Goal: Task Accomplishment & Management: Manage account settings

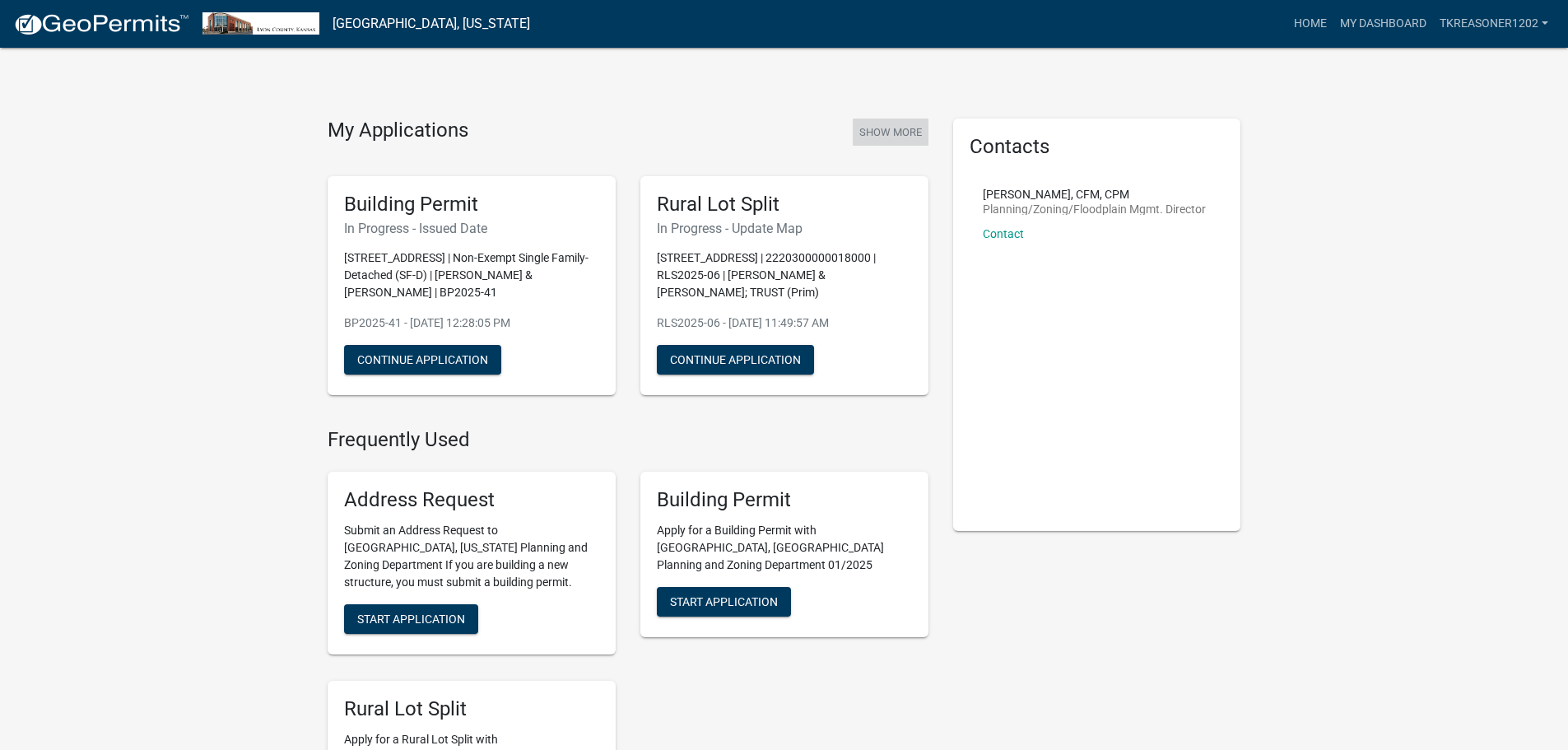
click at [883, 131] on button "Show More" at bounding box center [891, 132] width 76 height 28
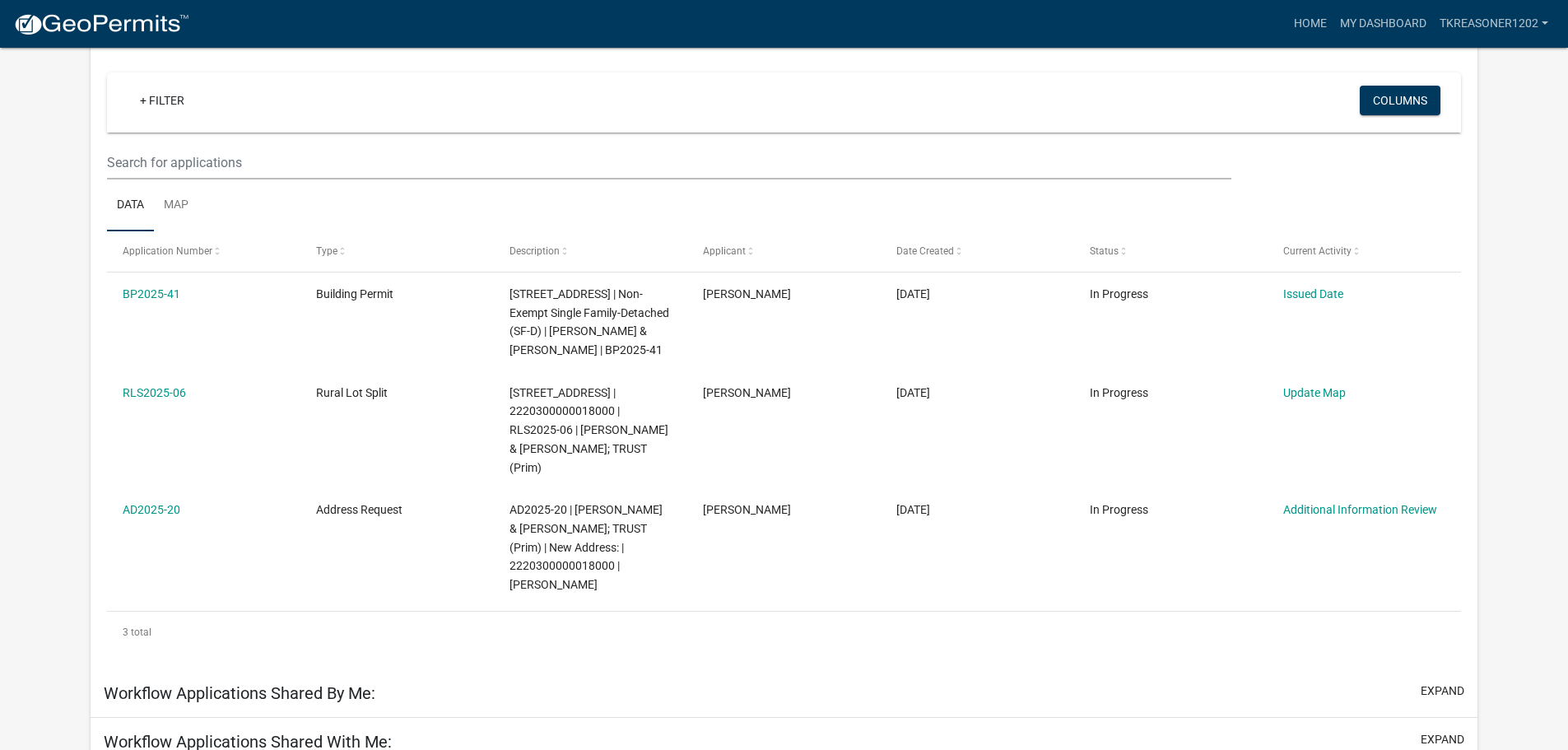
scroll to position [136, 0]
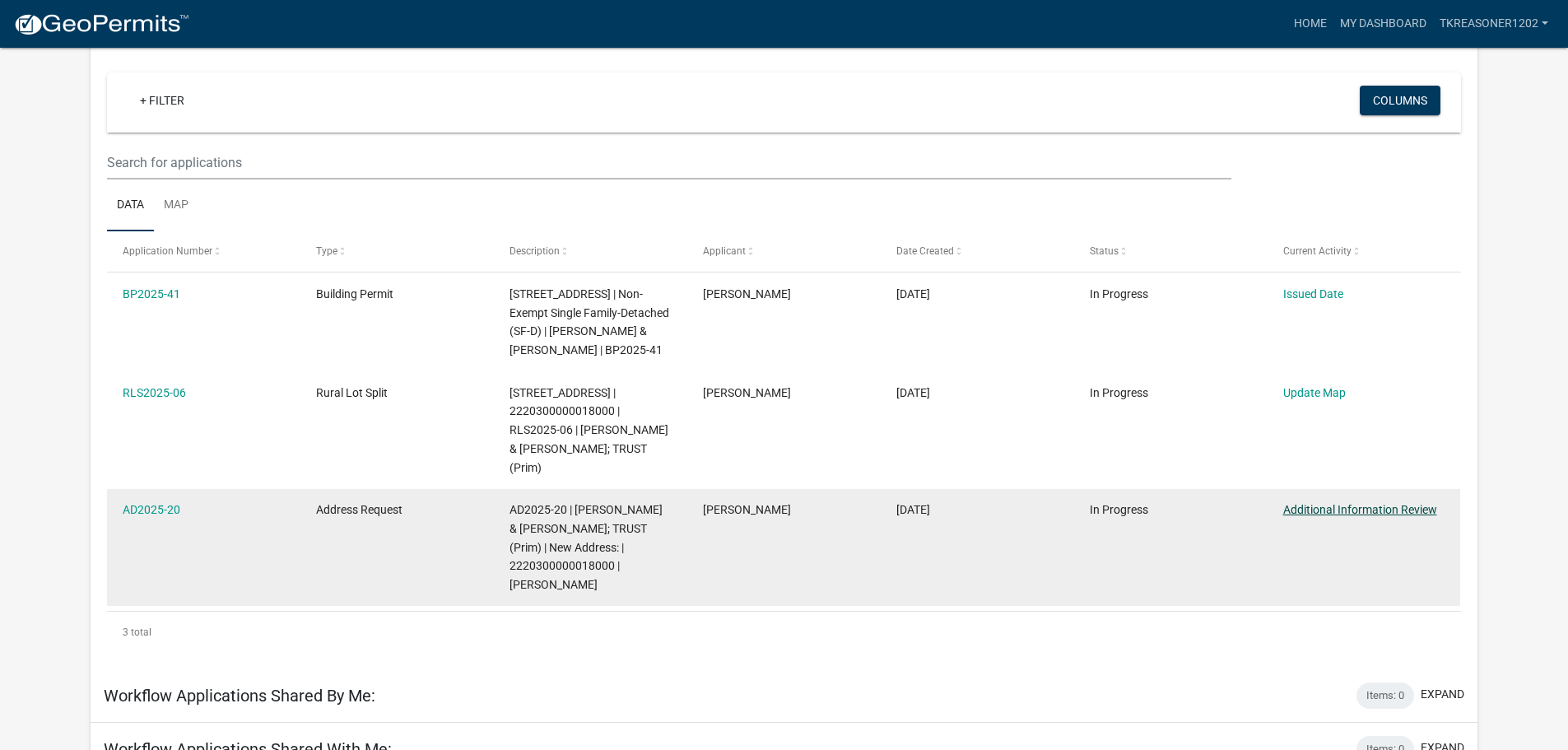
click at [1354, 503] on link "Additional Information Review" at bounding box center [1361, 510] width 154 height 13
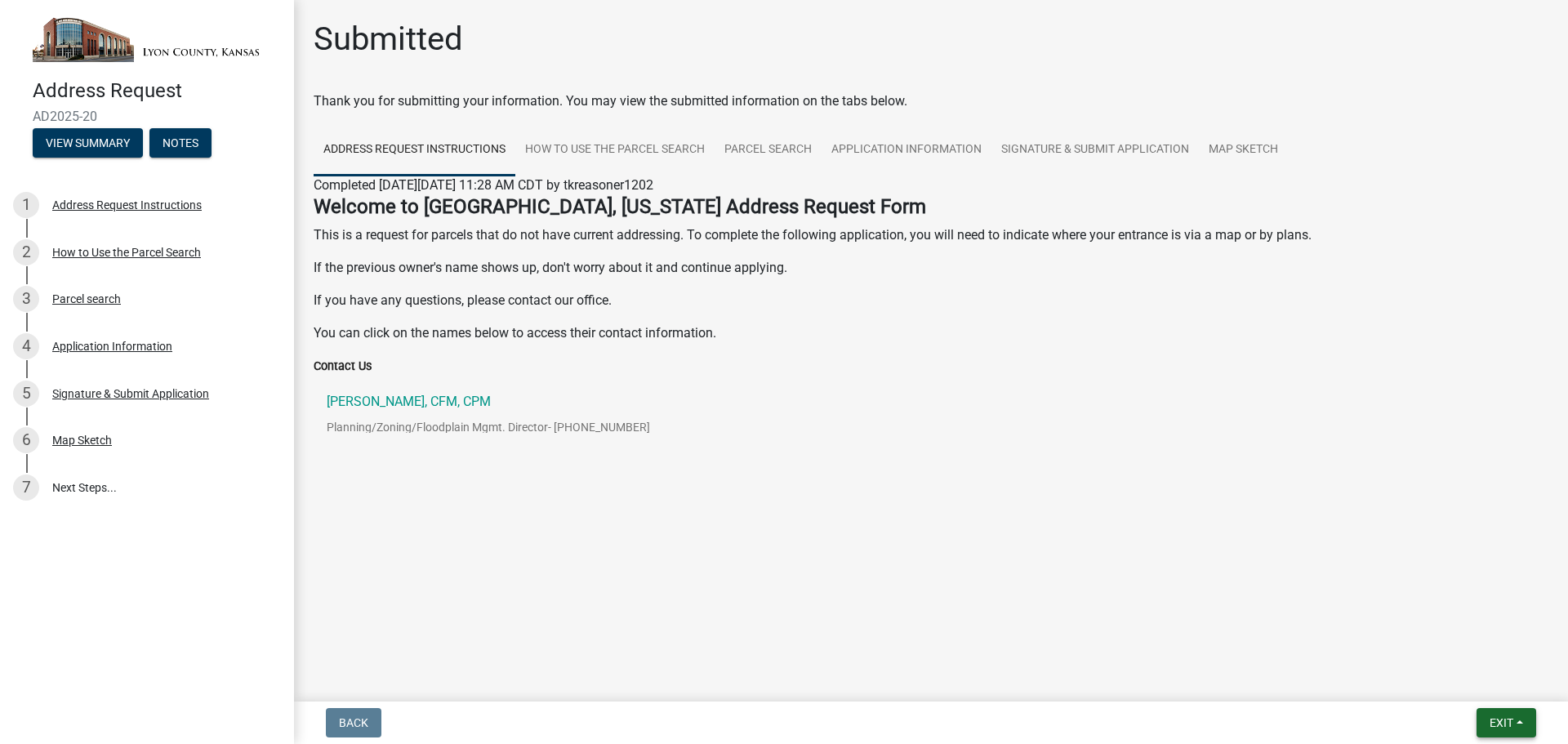
click at [1493, 719] on span "Exit" at bounding box center [1501, 722] width 24 height 13
click at [1463, 684] on button "Save & Exit" at bounding box center [1471, 680] width 131 height 40
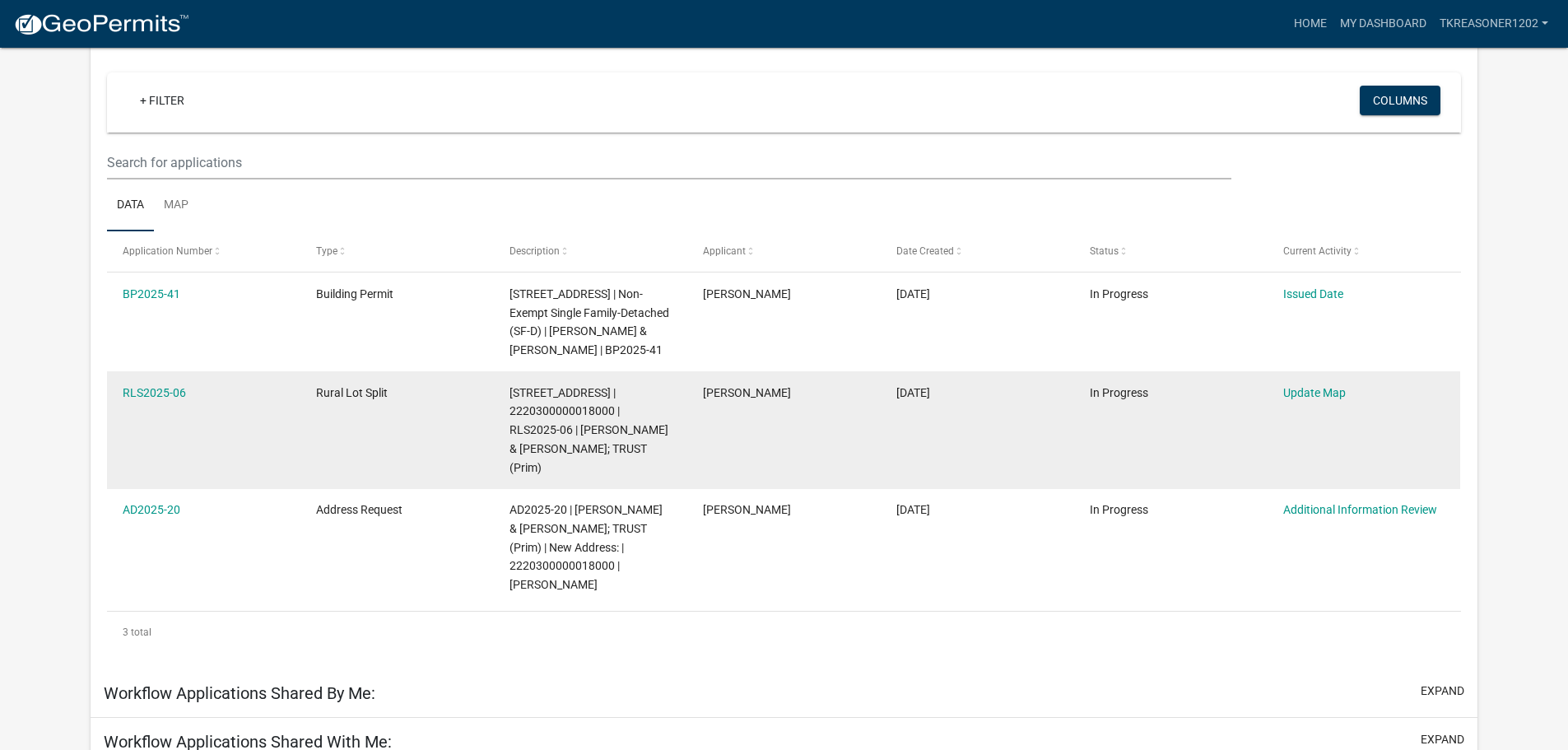
scroll to position [136, 0]
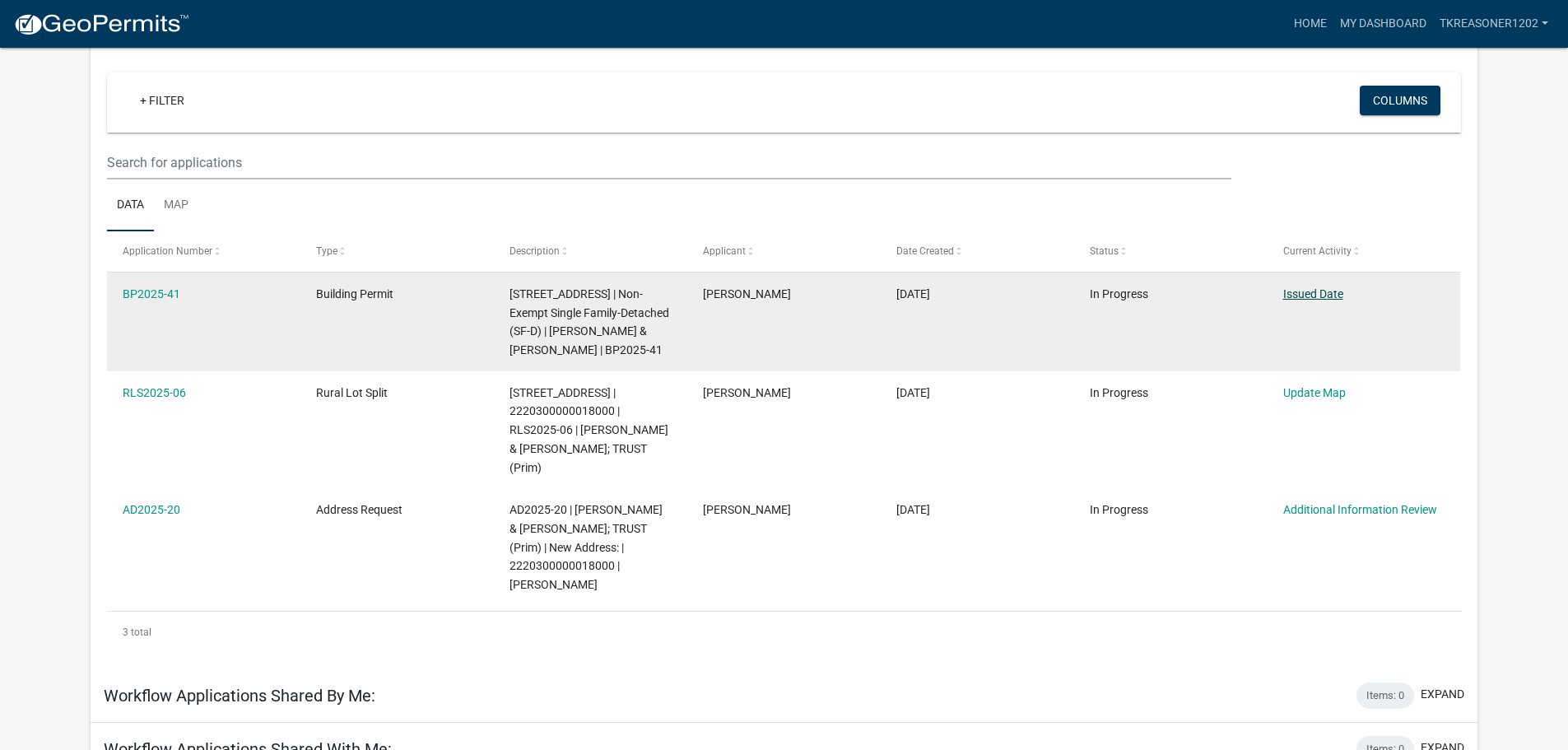
click at [1309, 293] on link "Issued Date" at bounding box center [1313, 294] width 60 height 13
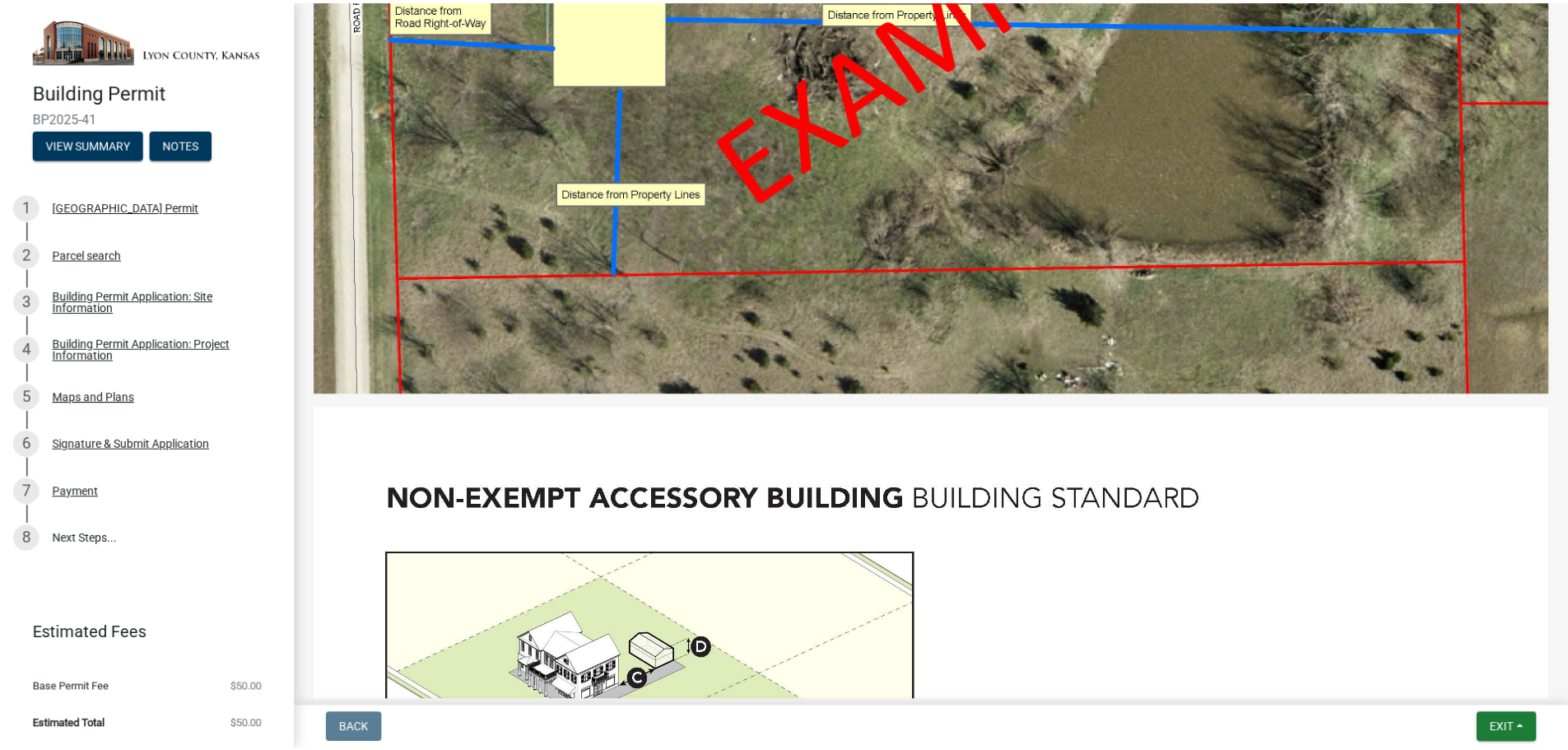
scroll to position [3375, 0]
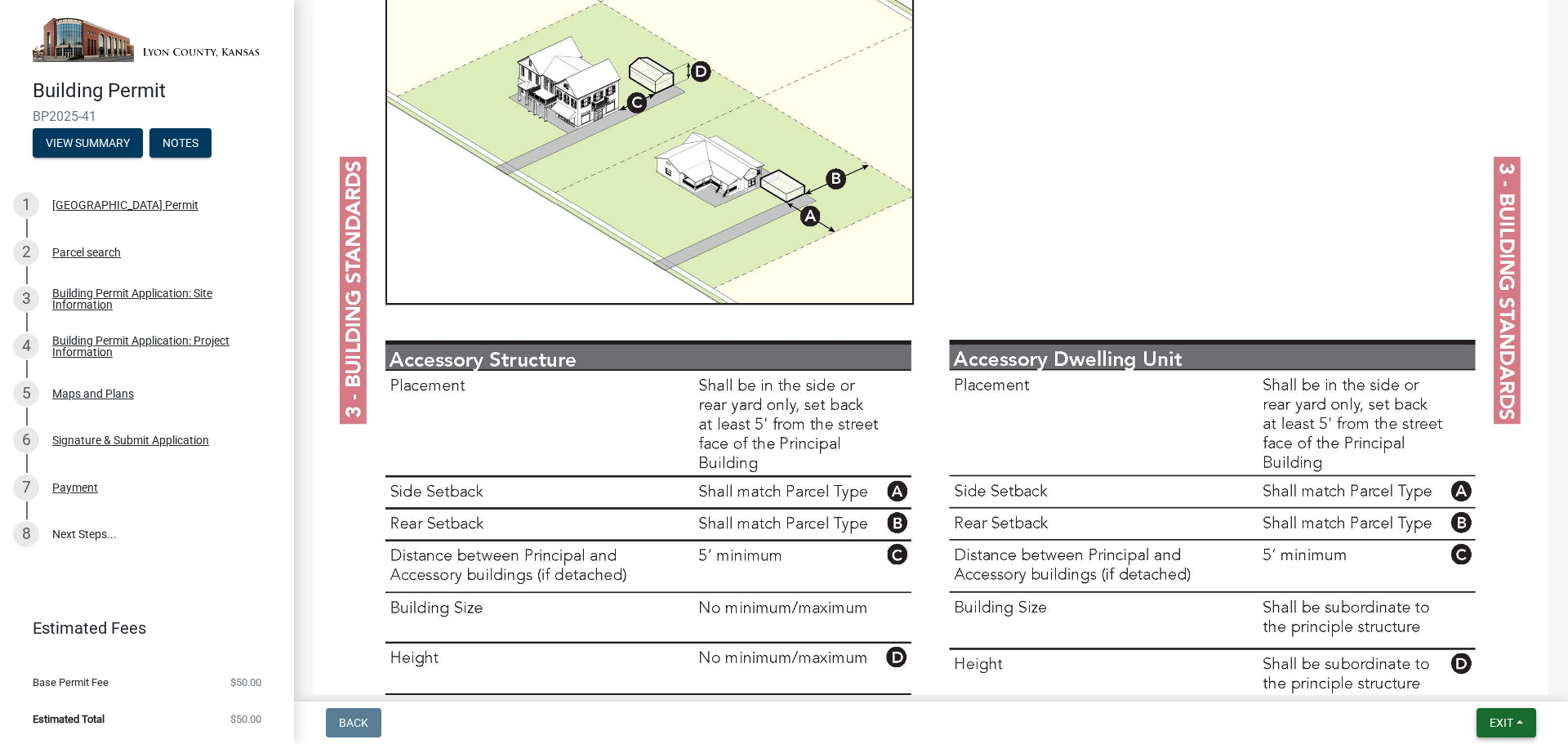
click at [1493, 724] on span "Exit" at bounding box center [1501, 722] width 24 height 13
click at [1468, 685] on button "Save & Exit" at bounding box center [1471, 680] width 131 height 40
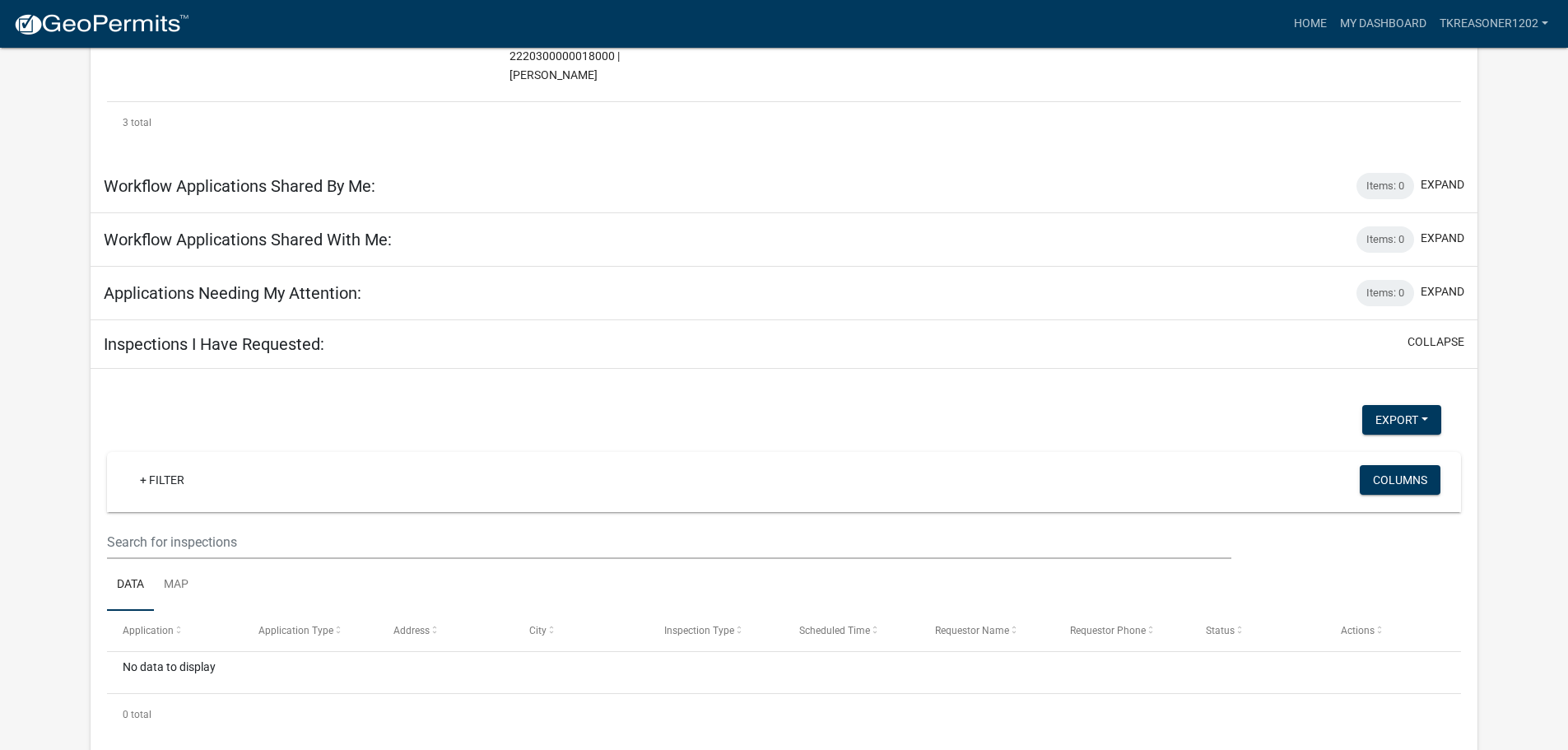
scroll to position [234, 0]
